Goal: Register for event/course

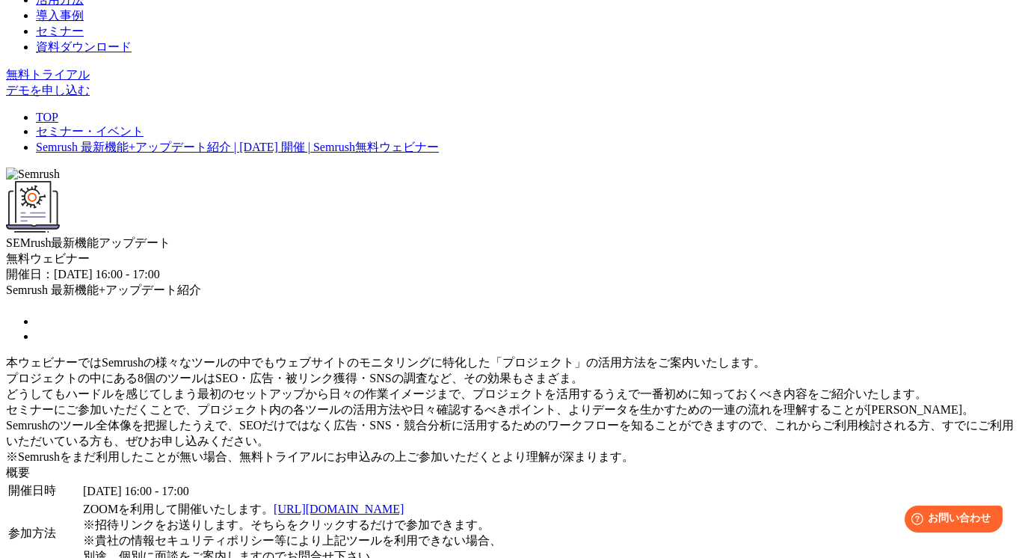
scroll to position [263, 0]
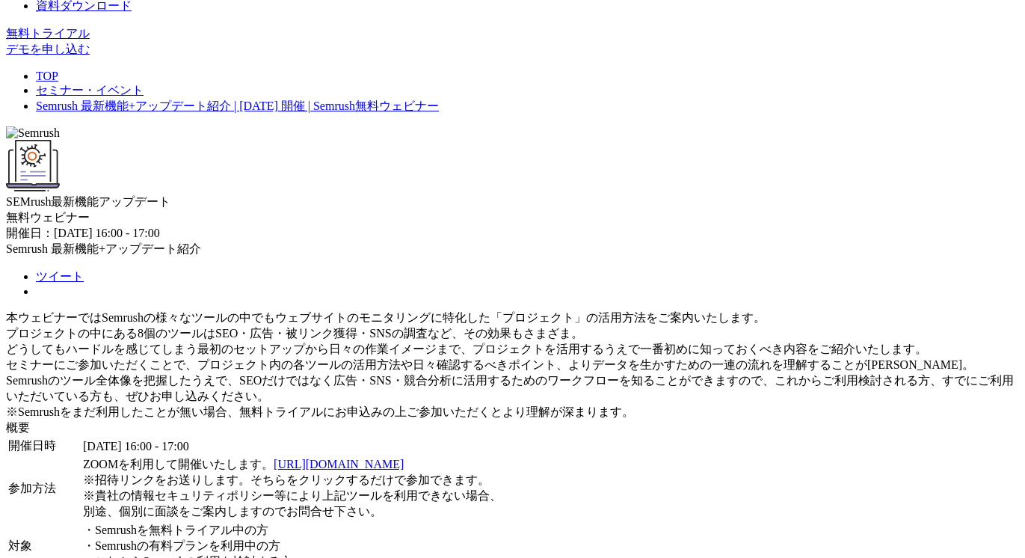
scroll to position [304, 0]
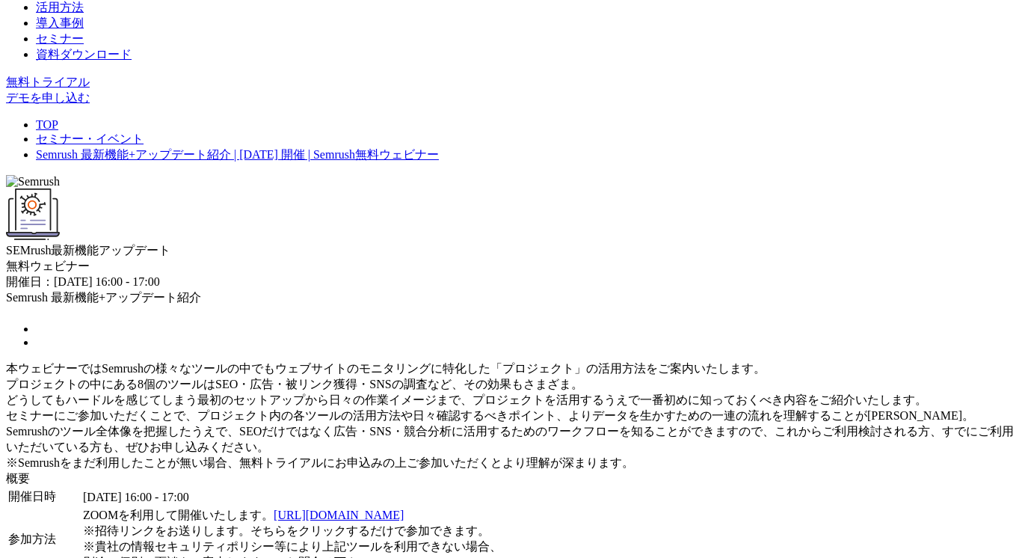
scroll to position [302, 0]
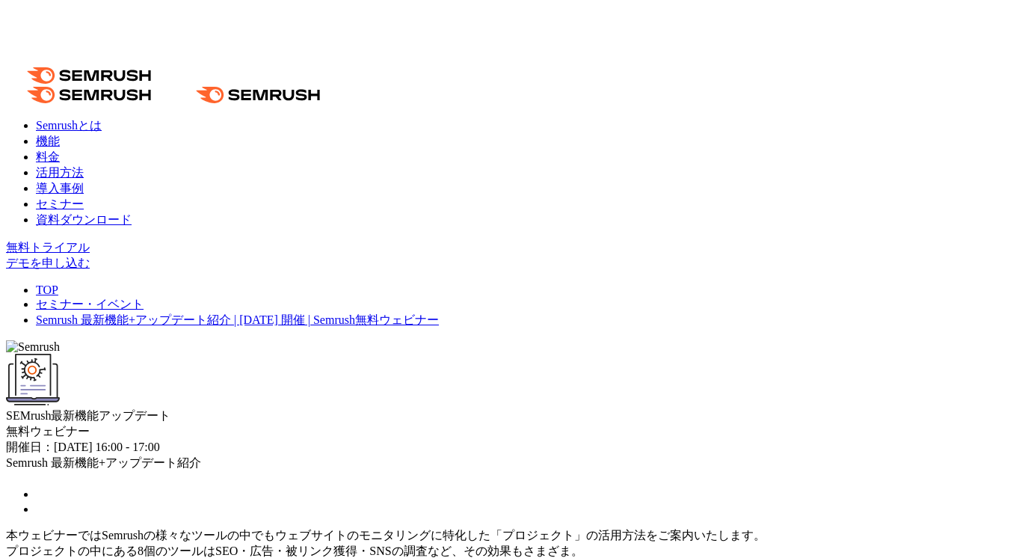
scroll to position [231, 0]
